Goal: Task Accomplishment & Management: Use online tool/utility

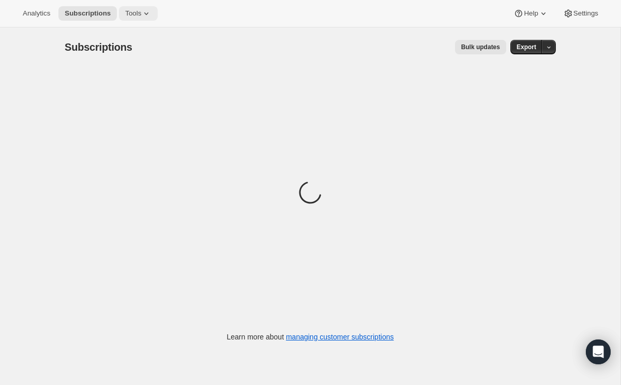
click at [145, 8] on button "Tools" at bounding box center [138, 13] width 39 height 14
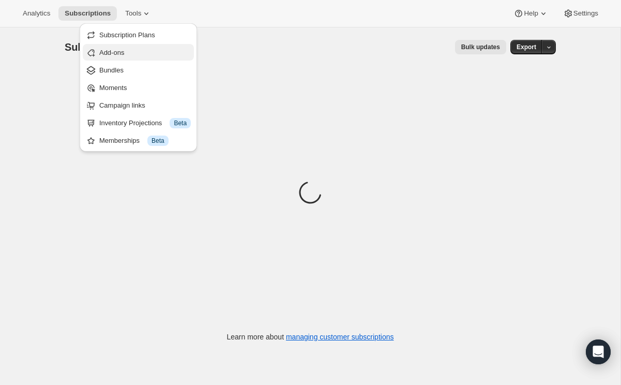
drag, startPoint x: 126, startPoint y: 74, endPoint x: 127, endPoint y: 56, distance: 18.2
click at [127, 56] on ul "Subscription Plans Add-ons Bundles Moments Campaign links Inventory Projections…" at bounding box center [138, 87] width 111 height 122
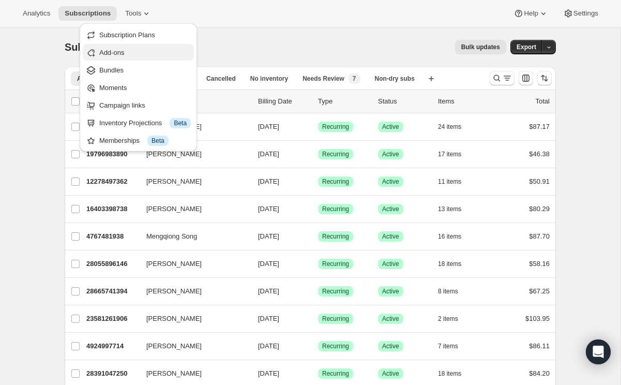
click at [127, 56] on span "Add-ons" at bounding box center [145, 53] width 92 height 10
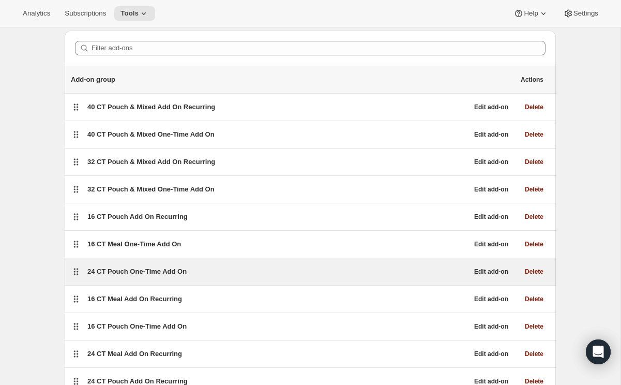
scroll to position [33, 0]
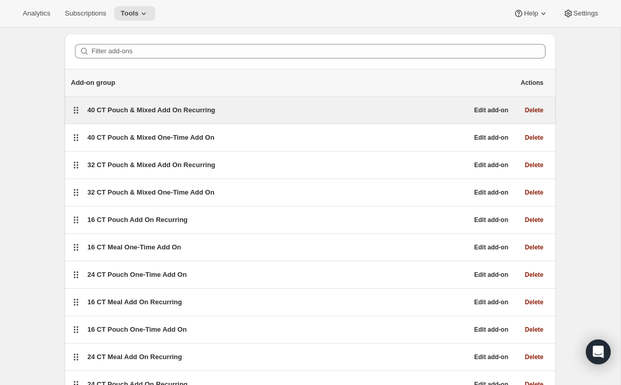
click at [180, 111] on span "40 CT Pouch & Mixed Add On Recurring" at bounding box center [151, 110] width 128 height 8
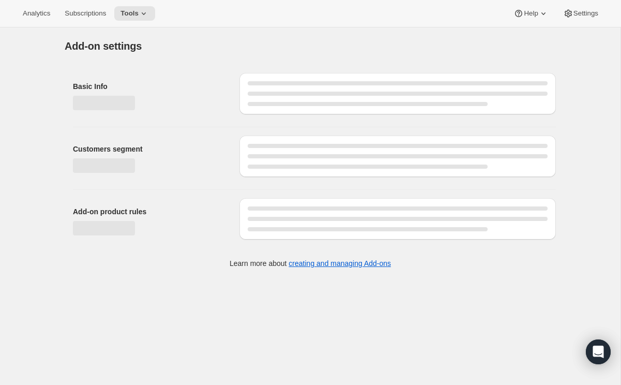
select select "selectedProducts"
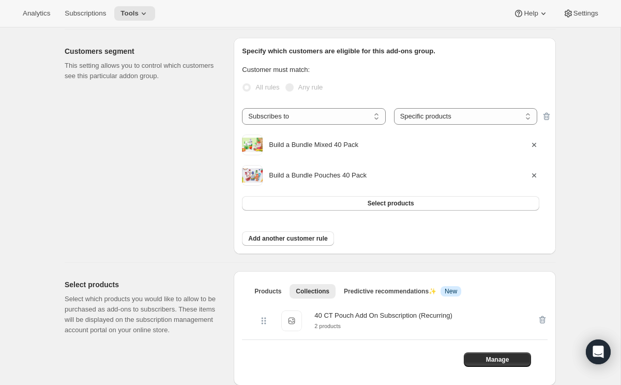
scroll to position [109, 0]
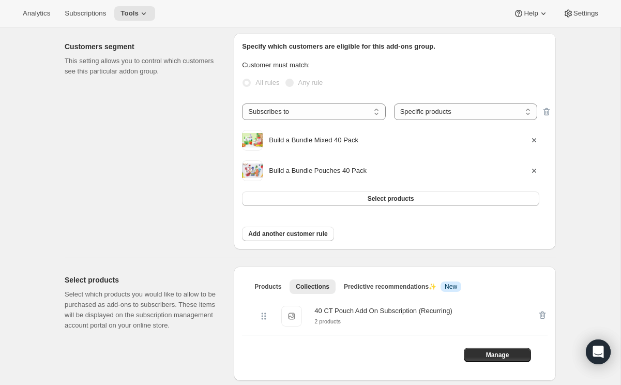
click at [333, 312] on div "40 CT Pouch Add On Subscription (Recurring)" at bounding box center [384, 311] width 138 height 10
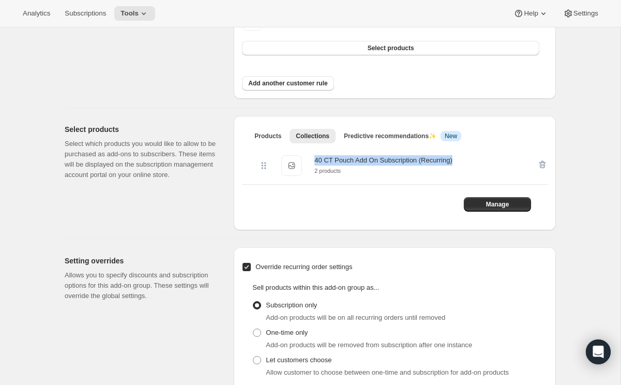
scroll to position [349, 0]
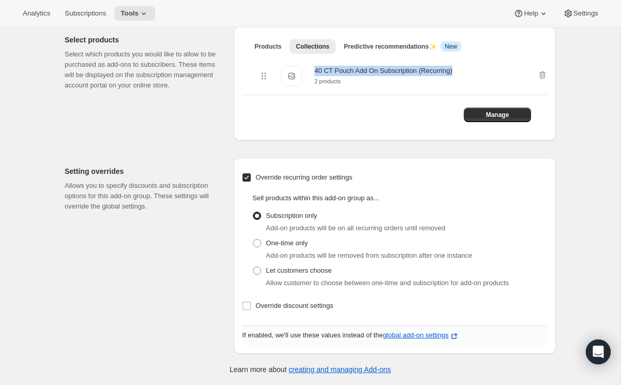
copy div "40 CT Pouch Add On Subscription (Recurring)"
